Goal: Transaction & Acquisition: Obtain resource

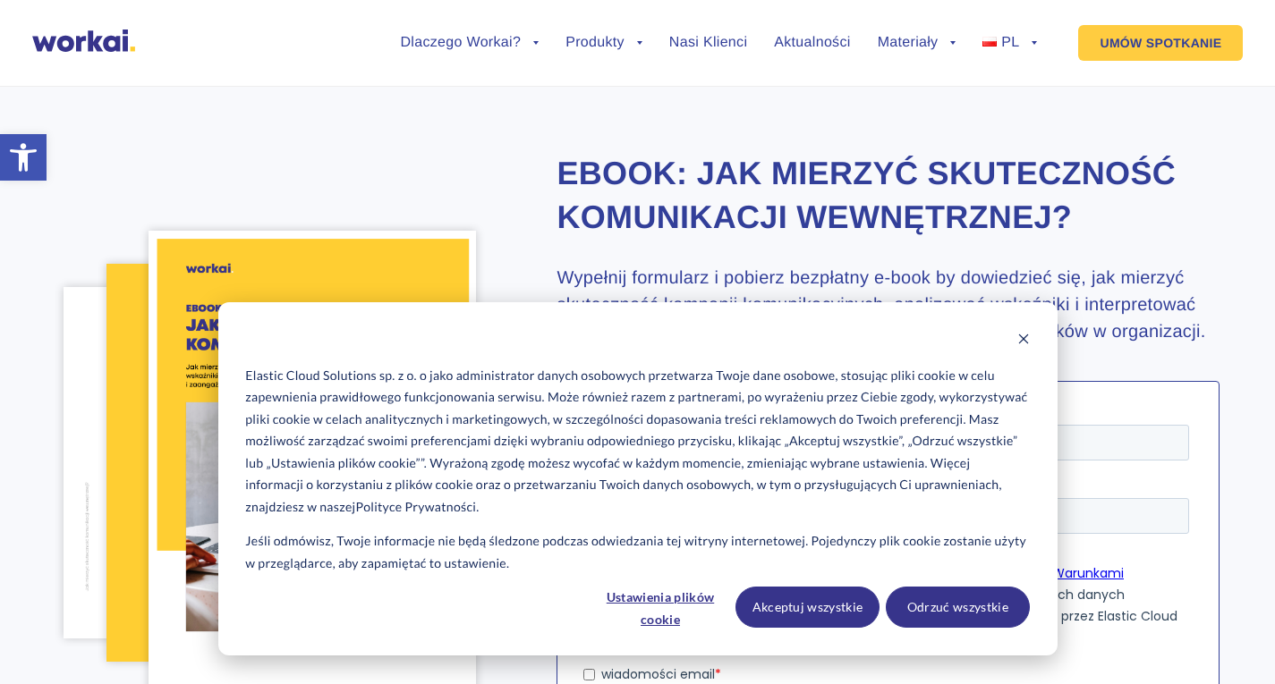
click at [1022, 353] on div "Elastic Cloud Solutions sp. z o. o jako administrator danych osobowych przetwar…" at bounding box center [637, 478] width 839 height 353
drag, startPoint x: 1017, startPoint y: 350, endPoint x: 1019, endPoint y: 337, distance: 12.7
click at [1017, 342] on button "Dismiss cookie banner" at bounding box center [1023, 341] width 13 height 22
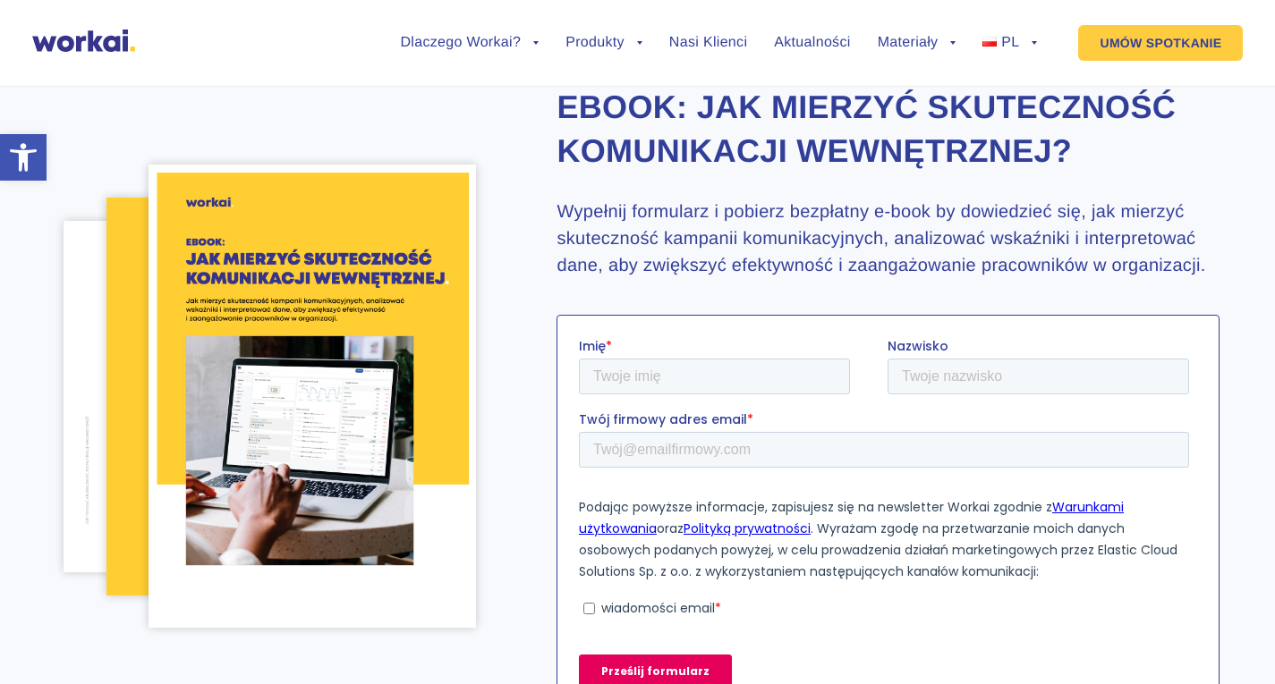
scroll to position [179, 0]
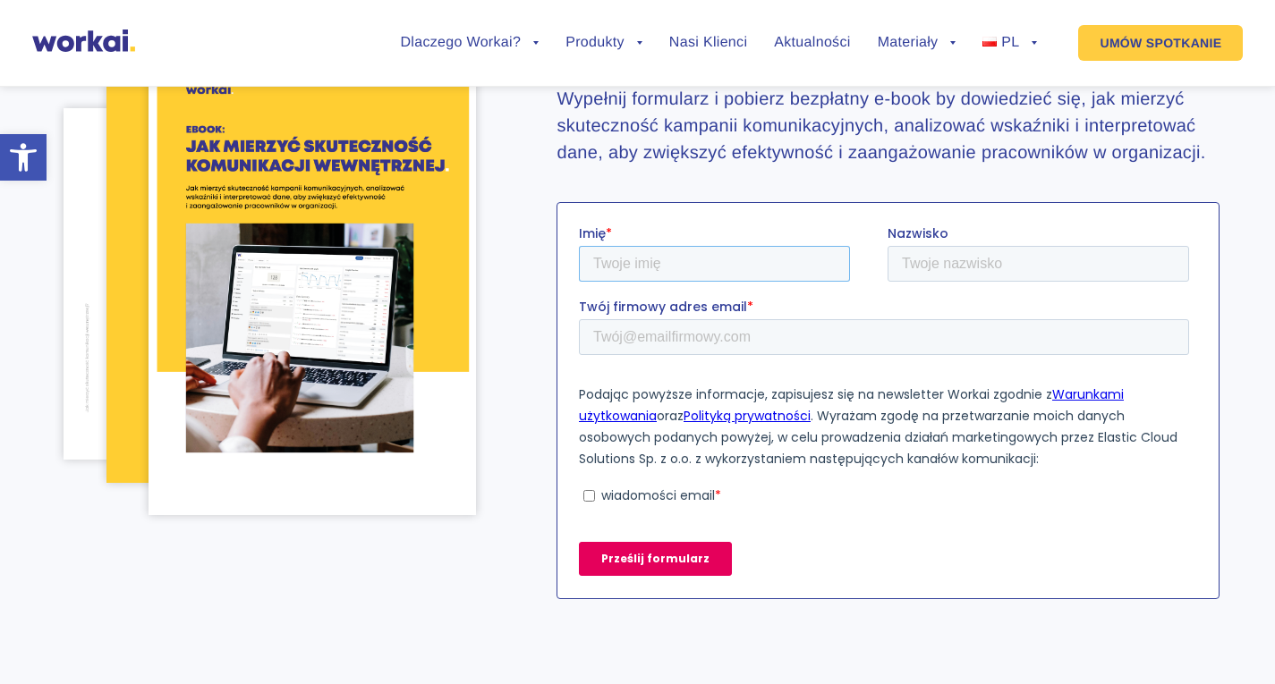
click at [737, 265] on input "Imię *" at bounding box center [714, 263] width 271 height 36
type input "[PERSON_NAME]"
type input "j"
type input "[EMAIL_ADDRESS][DOMAIN_NAME]"
click at [656, 496] on p "wiadomości email" at bounding box center [658, 495] width 114 height 18
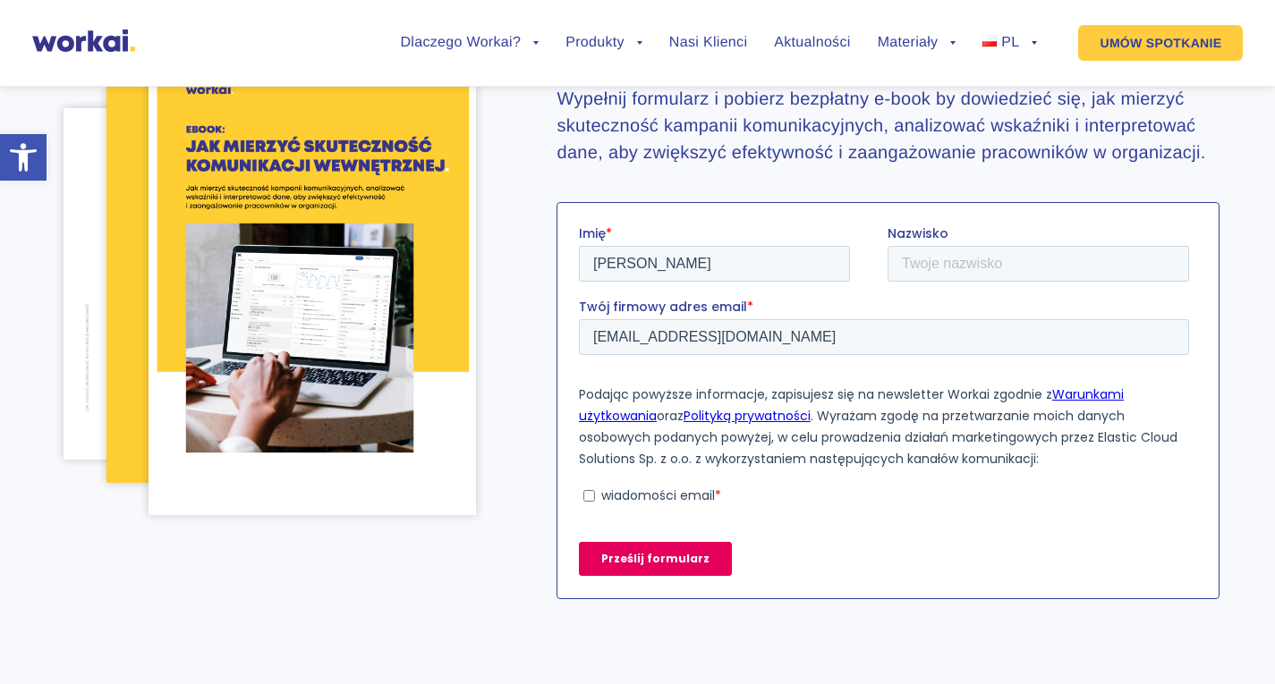
click at [595, 496] on input "wiadomości email *" at bounding box center [589, 495] width 12 height 12
checkbox input "true"
click at [659, 556] on input "Prześlij formularz" at bounding box center [655, 558] width 153 height 34
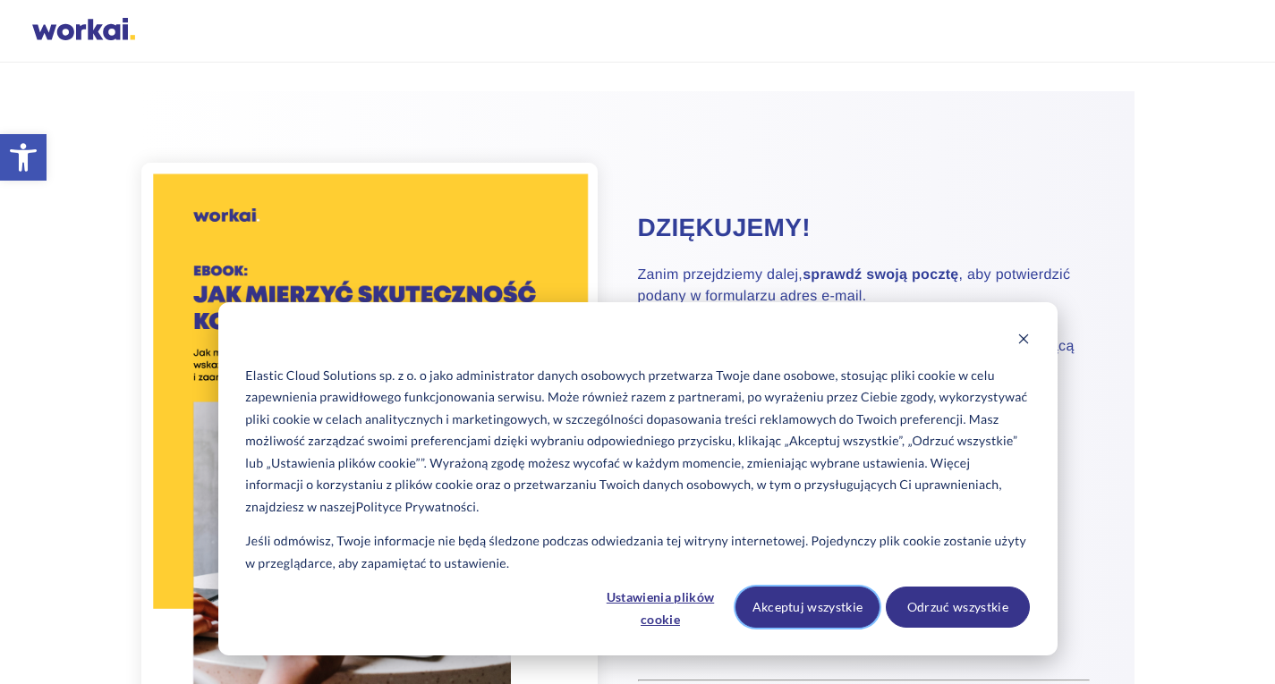
click at [847, 605] on button "Akceptuj wszystkie" at bounding box center [807, 607] width 144 height 41
